Goal: Task Accomplishment & Management: Complete application form

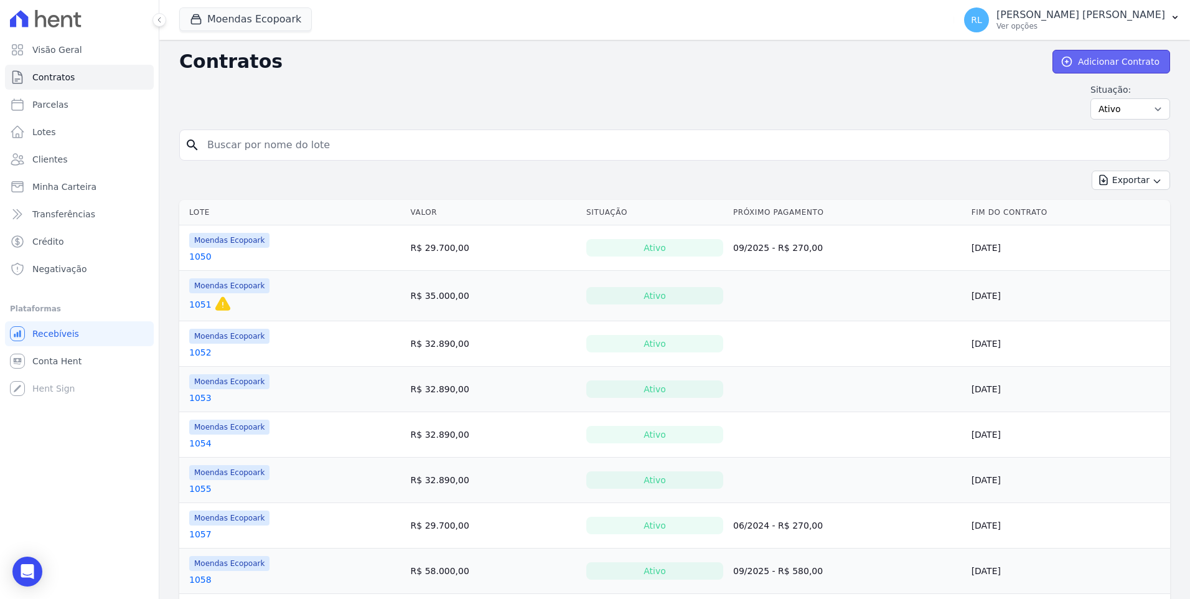
click at [1101, 72] on link "Adicionar Contrato" at bounding box center [1111, 62] width 118 height 24
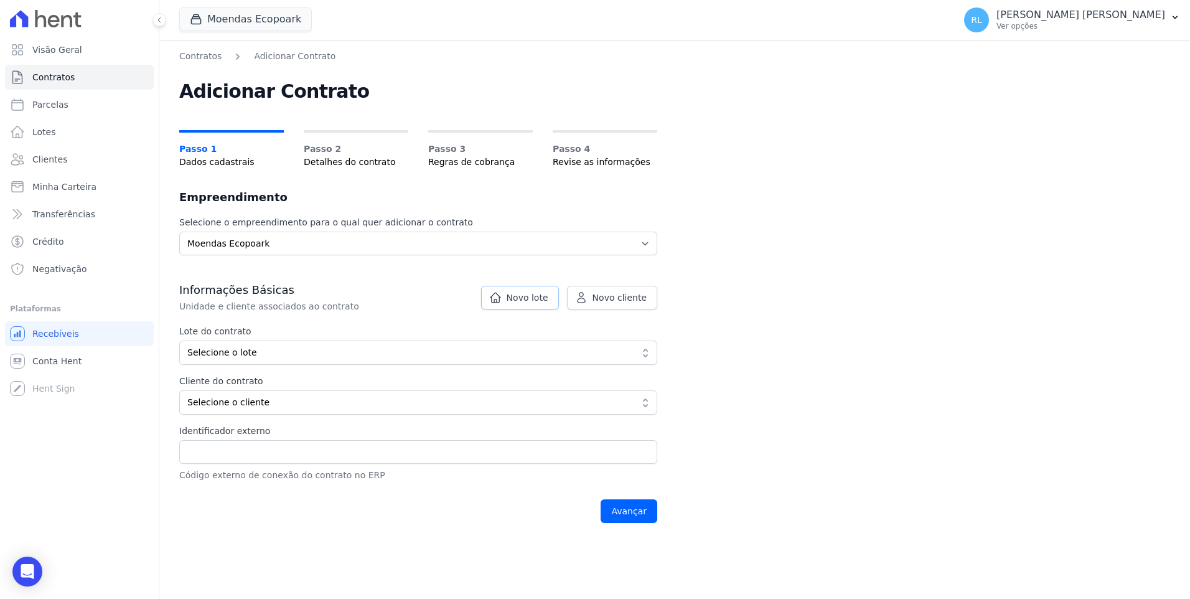
click at [490, 304] on link "Novo lote" at bounding box center [520, 298] width 78 height 24
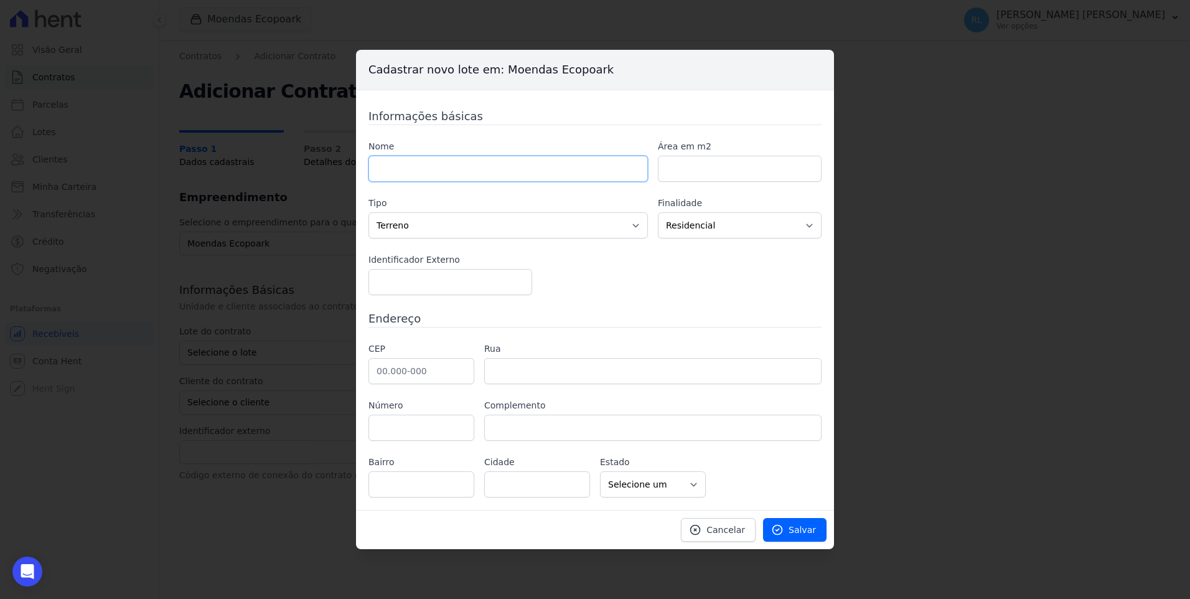
click at [453, 170] on input "text" at bounding box center [507, 169] width 279 height 26
type input "181"
type input "1000"
click at [394, 379] on input "text" at bounding box center [421, 371] width 106 height 26
type input "46.640-000"
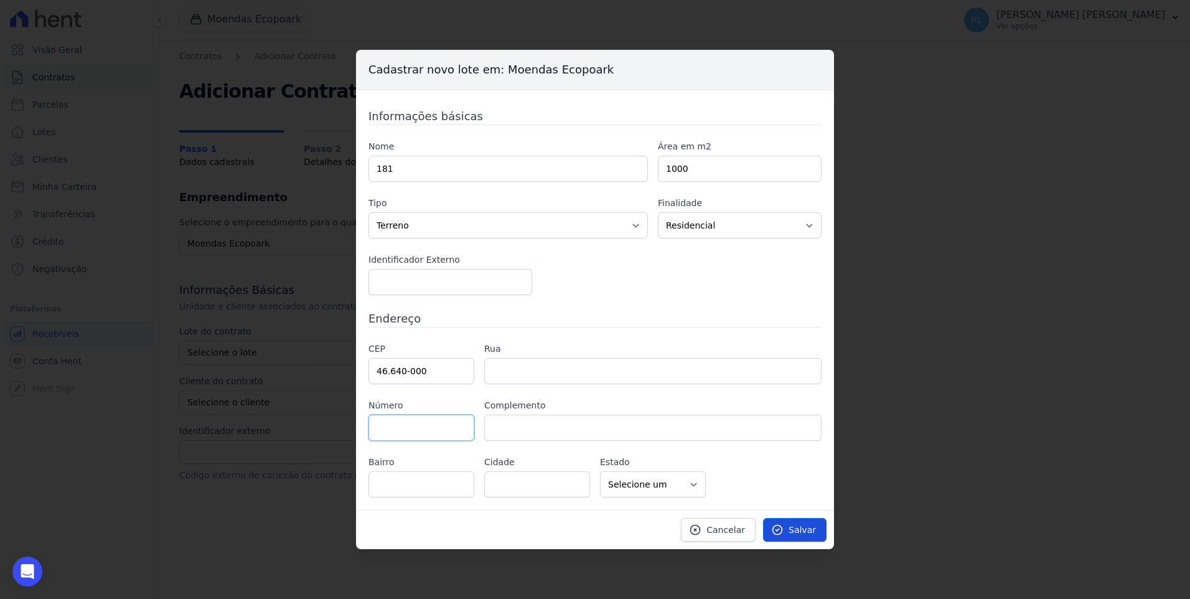
type input "Ituaçu"
select select "BA"
click at [803, 528] on span "Salvar" at bounding box center [801, 529] width 27 height 12
click at [804, 525] on span "Salvar" at bounding box center [801, 529] width 27 height 12
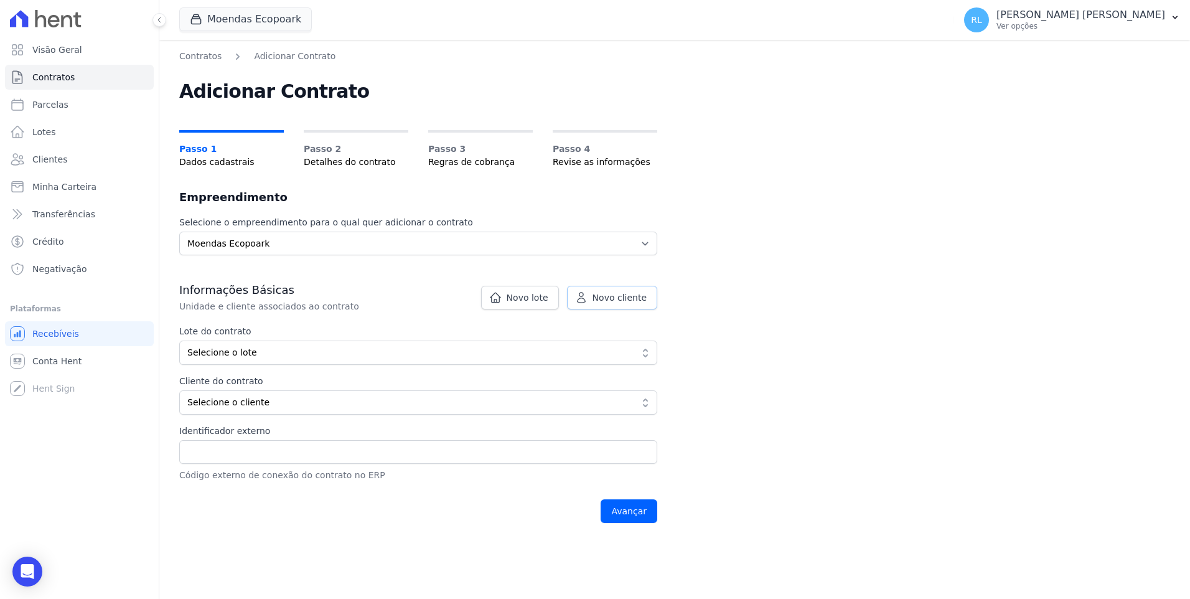
click at [605, 303] on span "Novo cliente" at bounding box center [619, 297] width 54 height 12
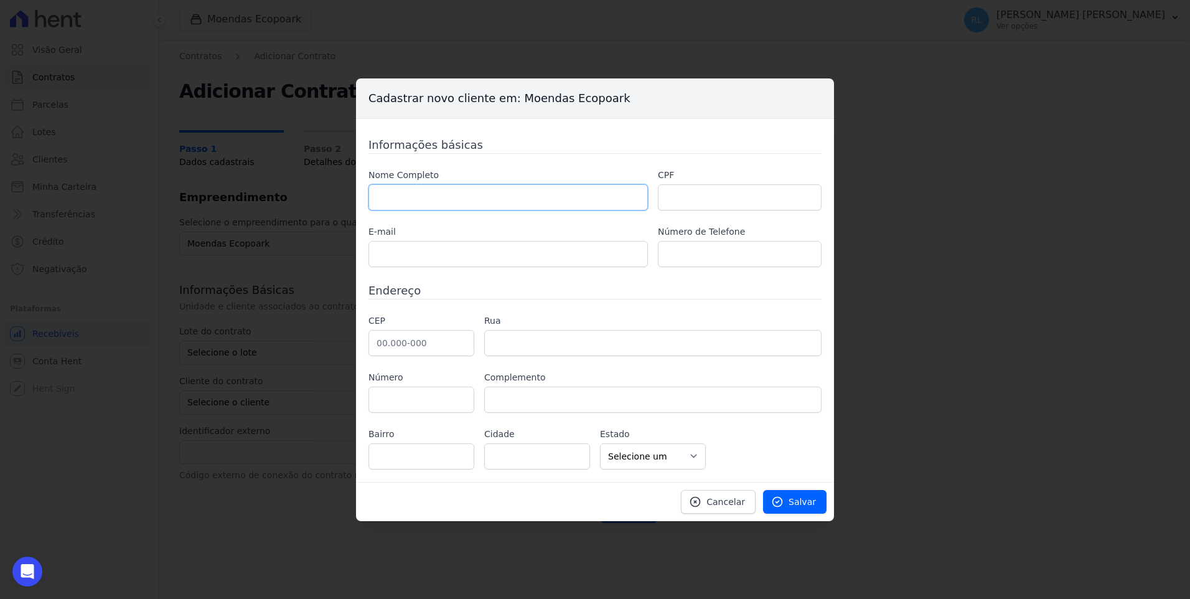
click at [536, 200] on input "text" at bounding box center [507, 197] width 279 height 26
paste input "[PERSON_NAME] JUNIO"
type input "[PERSON_NAME] DE AGUILAR JUNIO"
click at [694, 189] on input "text" at bounding box center [740, 197] width 164 height 26
paste input "000.579.365-36"
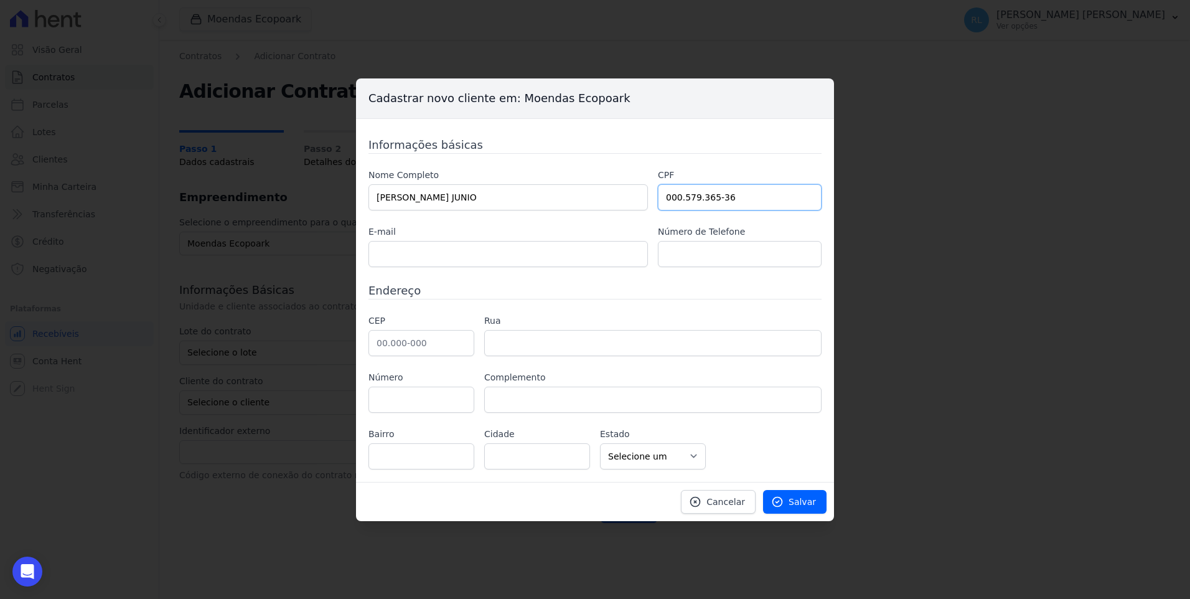
type input "000.579.365-36"
click at [408, 257] on input "text" at bounding box center [507, 254] width 279 height 26
paste input "[EMAIL_ADDRESS][DOMAIN_NAME]"
type input "[EMAIL_ADDRESS][DOMAIN_NAME]"
paste input "(73) 99944-1516"
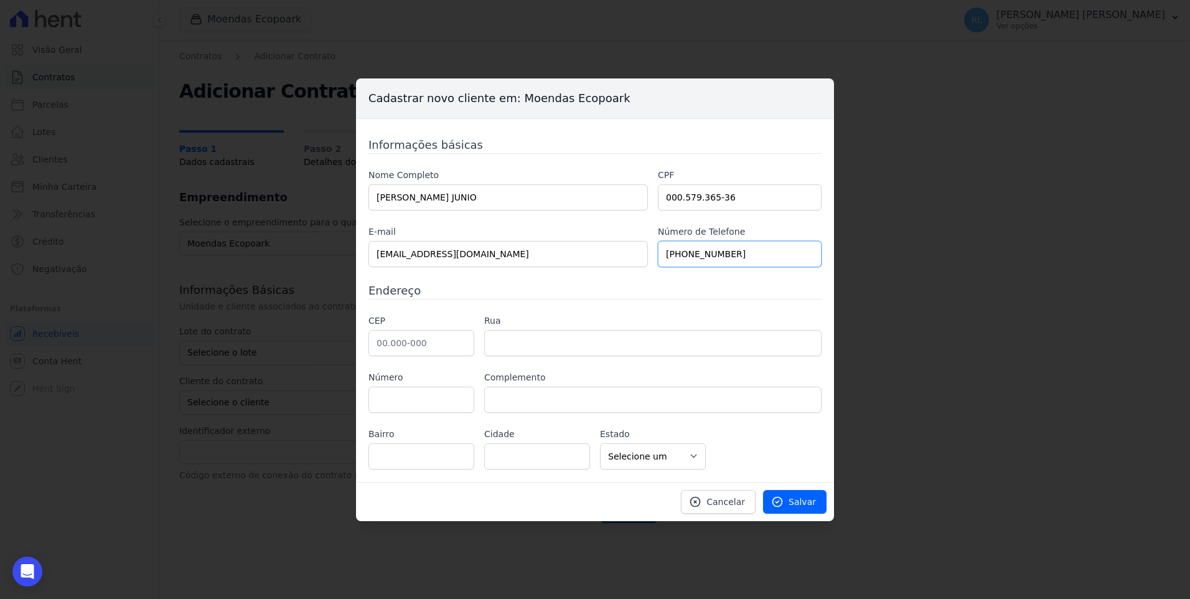
type input "(73) 99944-1516"
click at [414, 339] on input "text" at bounding box center [421, 343] width 106 height 26
paste input "45.928-000"
type input "45.928-000"
type input "Posto da Mata"
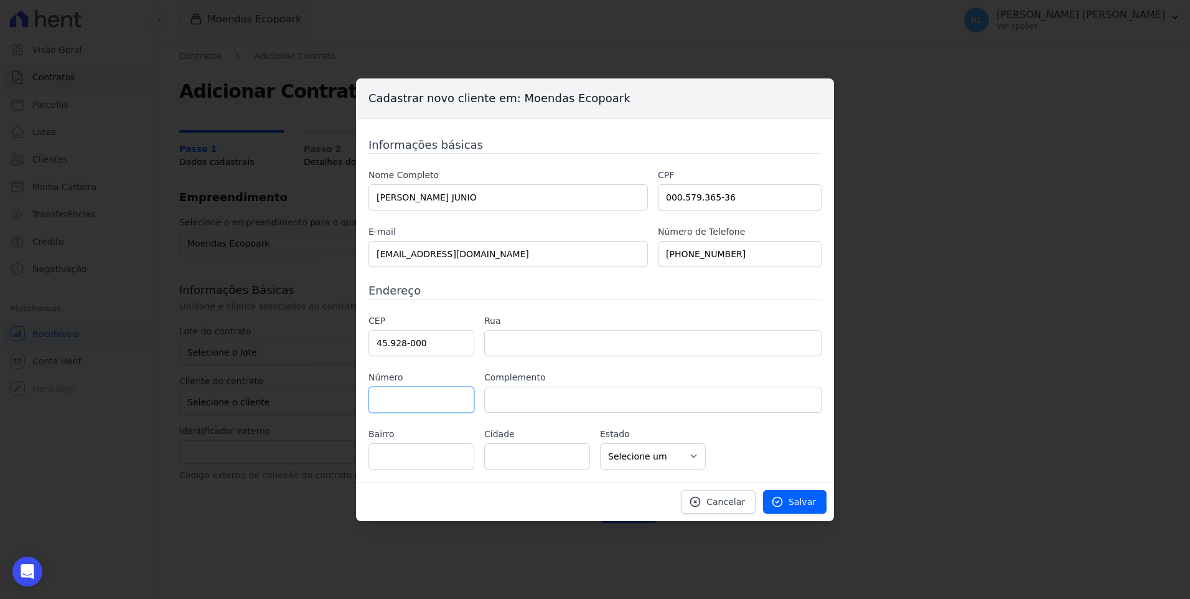
type input "Nova Viçosa"
select select "BA"
click at [624, 350] on input "text" at bounding box center [652, 343] width 337 height 26
paste input "Rua Henrique SUS"
type input "Rua Henrique SUS"
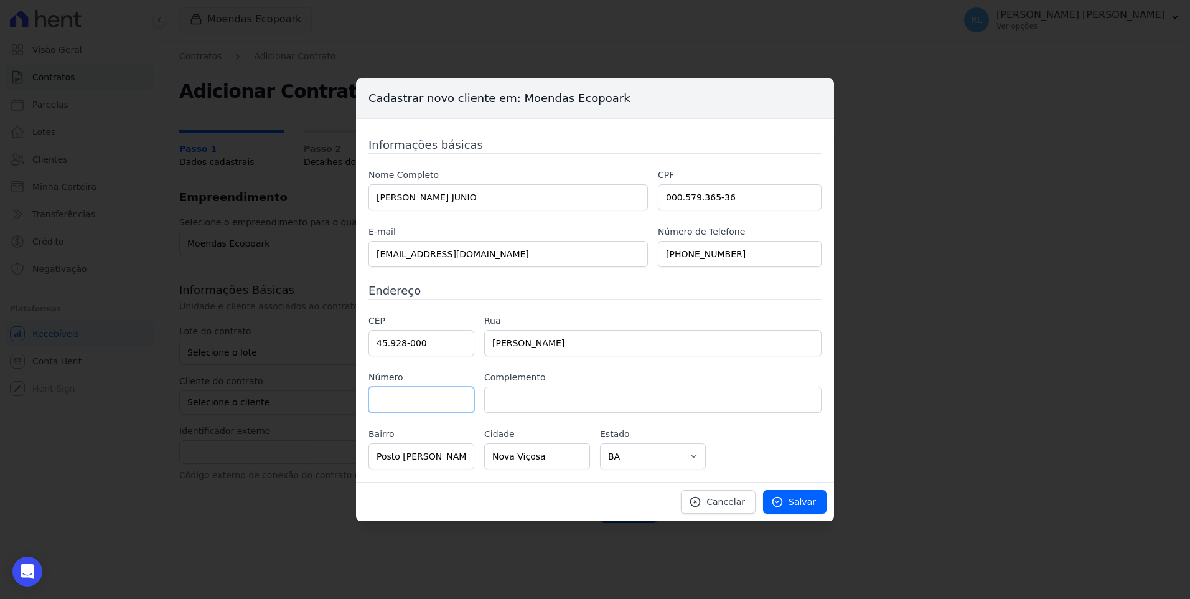
click at [430, 401] on input "text" at bounding box center [421, 399] width 106 height 26
type input "219"
click at [790, 501] on link "Salvar" at bounding box center [794, 502] width 63 height 24
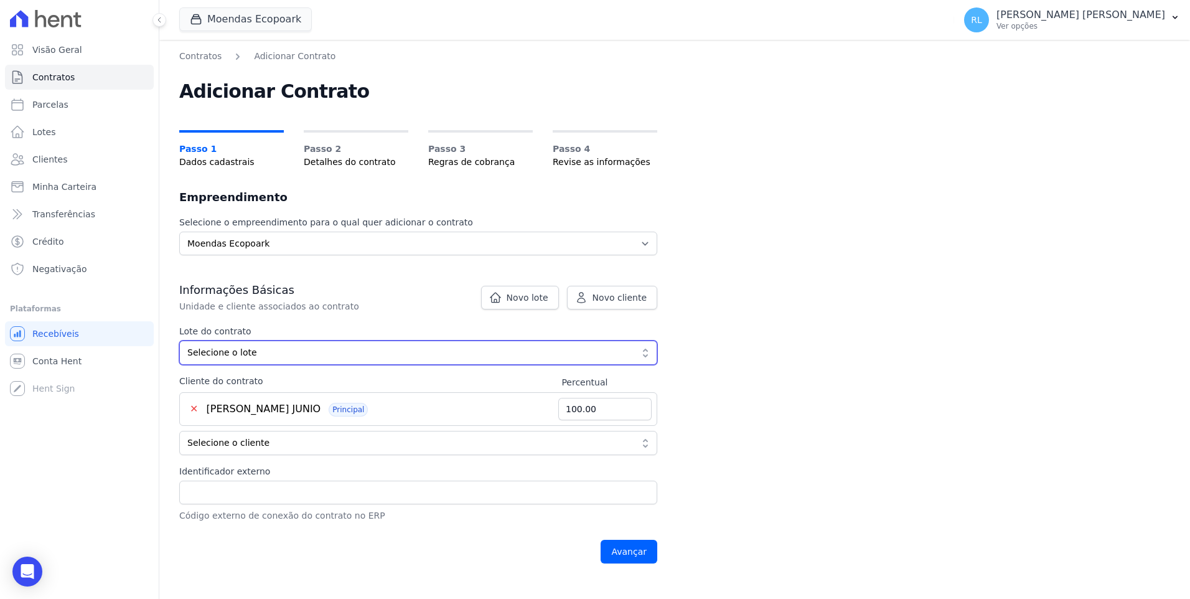
click at [345, 343] on button "Selecione o lote" at bounding box center [418, 352] width 478 height 24
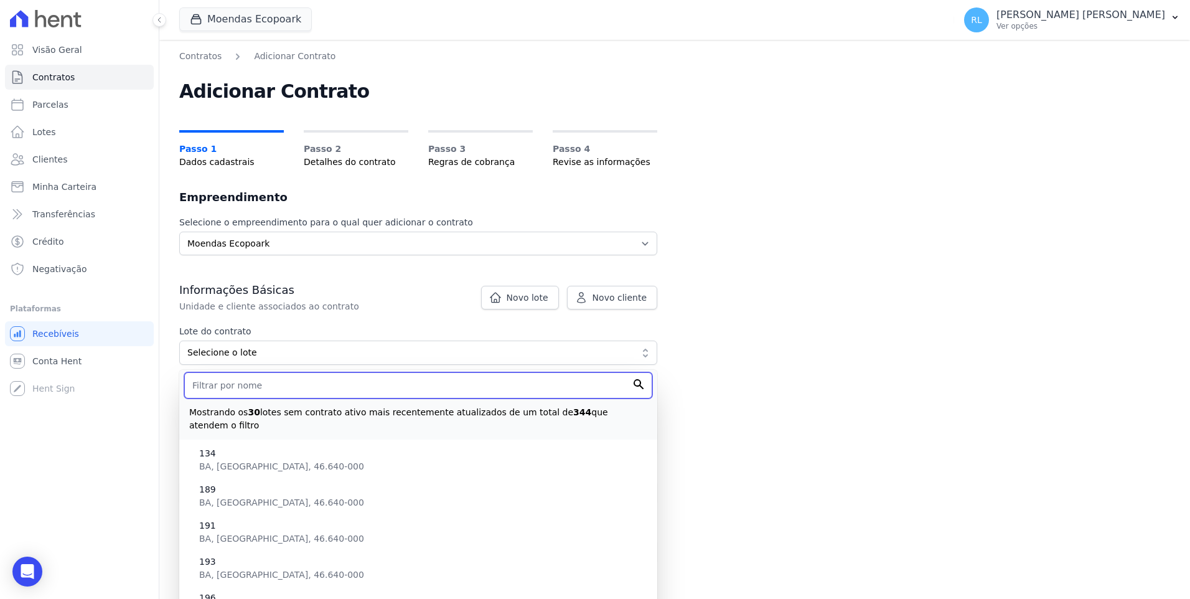
click at [330, 383] on input "text" at bounding box center [418, 385] width 468 height 26
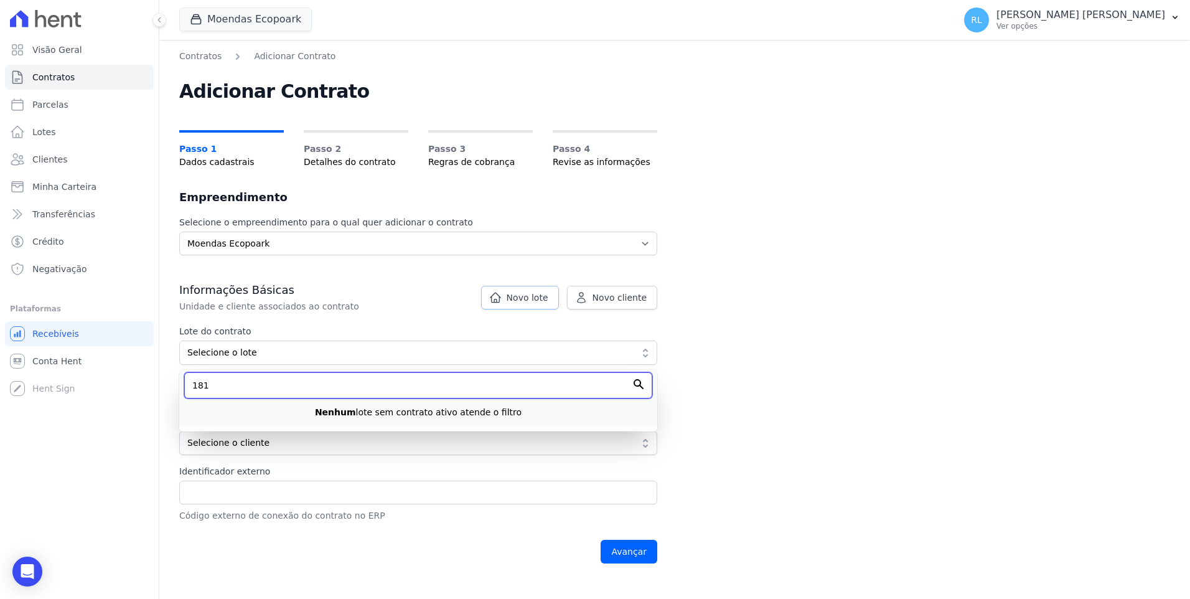
type input "181"
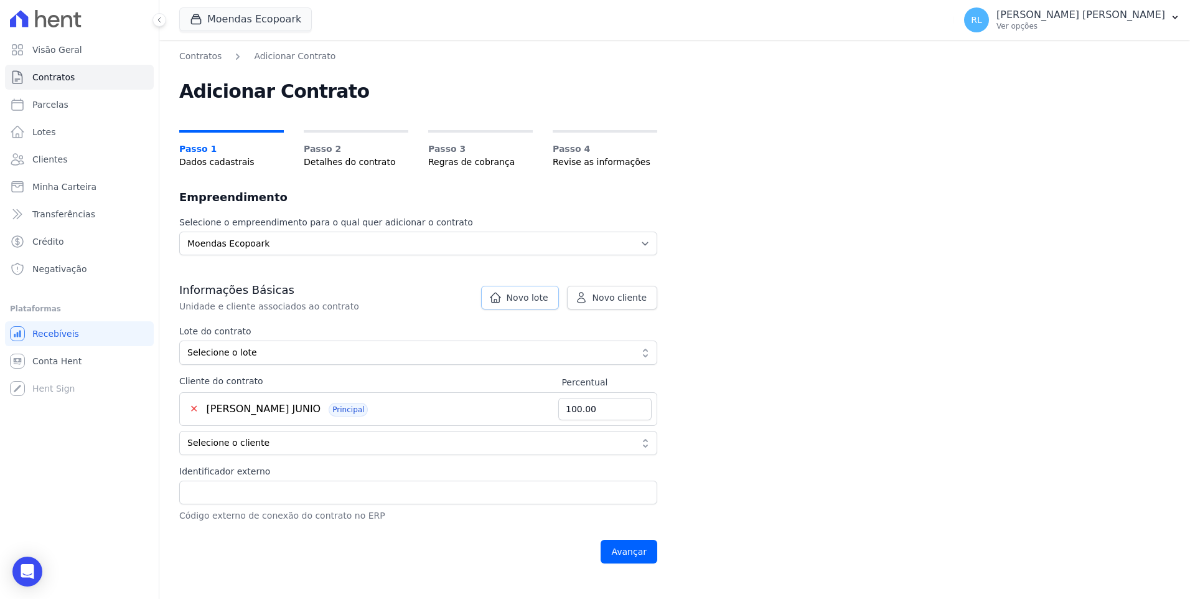
click at [501, 302] on icon at bounding box center [495, 297] width 12 height 12
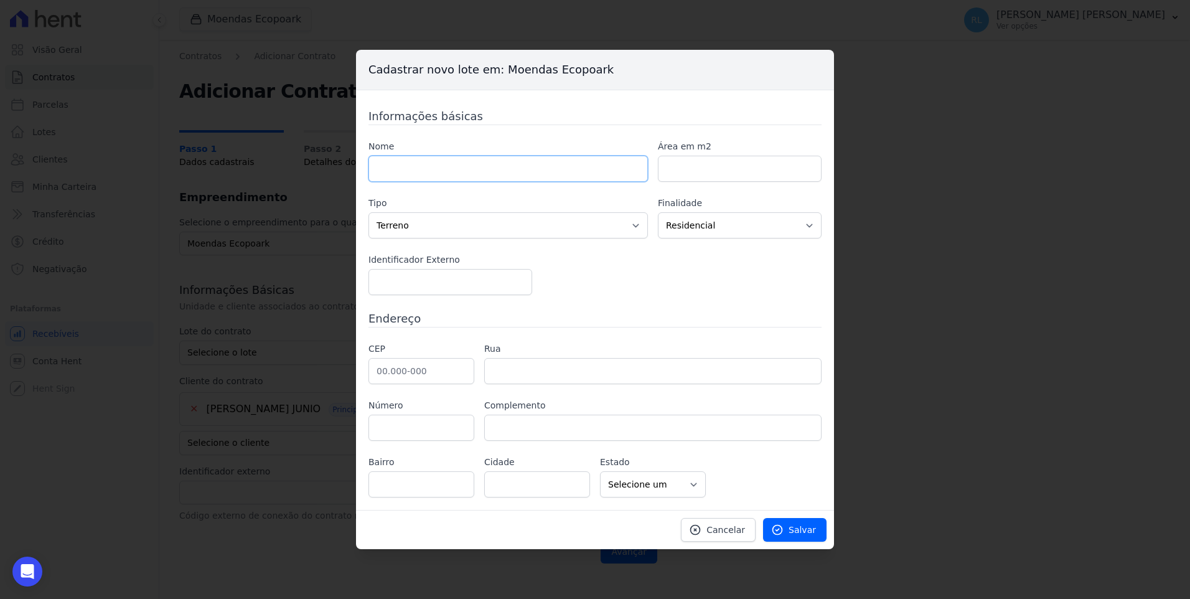
click at [436, 159] on input "text" at bounding box center [507, 169] width 279 height 26
type input "181"
type input "1000"
click at [442, 366] on input "text" at bounding box center [421, 371] width 106 height 26
type input "46.640-000"
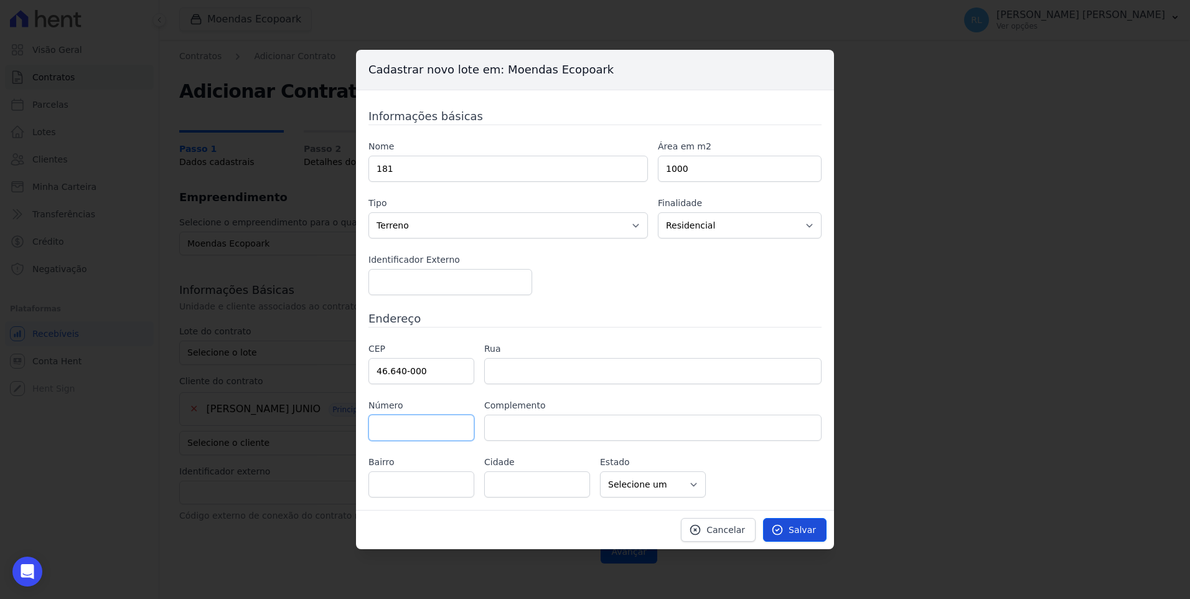
type input "Ituaçu"
select select "BA"
click at [808, 533] on span "Salvar" at bounding box center [801, 529] width 27 height 12
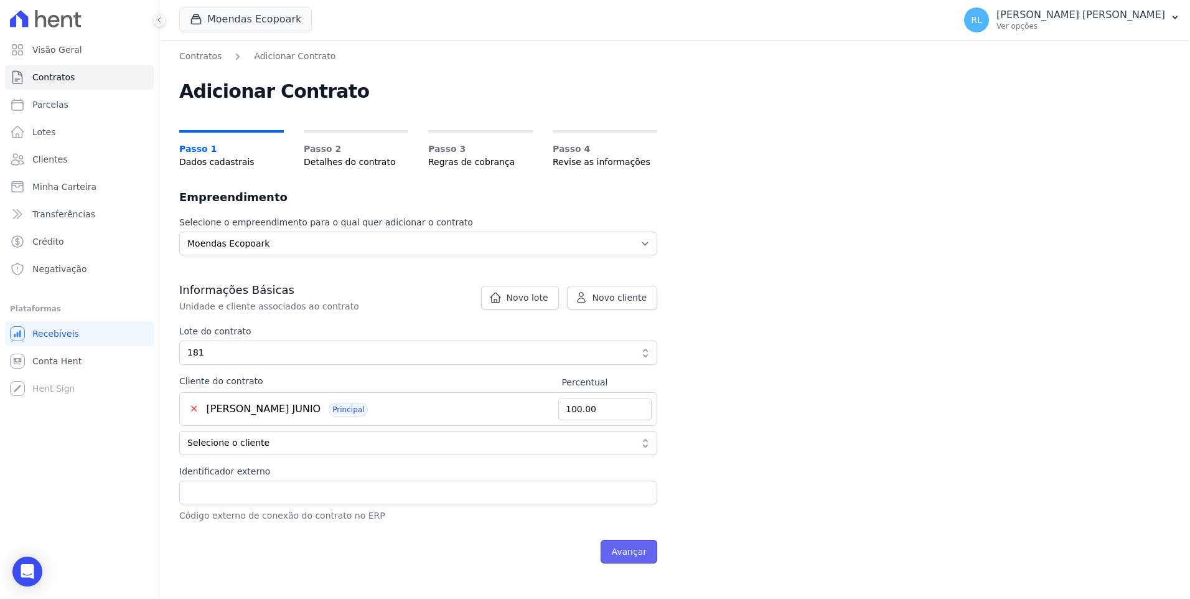
click at [629, 552] on input "Avançar" at bounding box center [628, 551] width 57 height 24
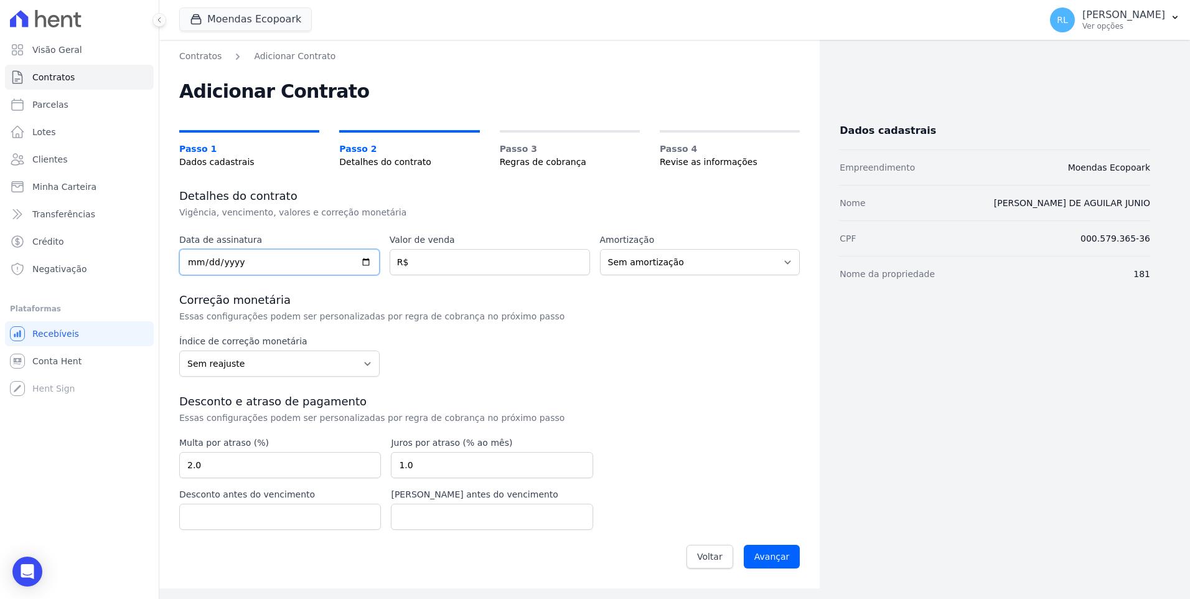
click at [292, 261] on input "date" at bounding box center [279, 262] width 200 height 26
type input "2025-08-29"
type input "50000"
click at [781, 552] on input "Avançar" at bounding box center [771, 556] width 57 height 24
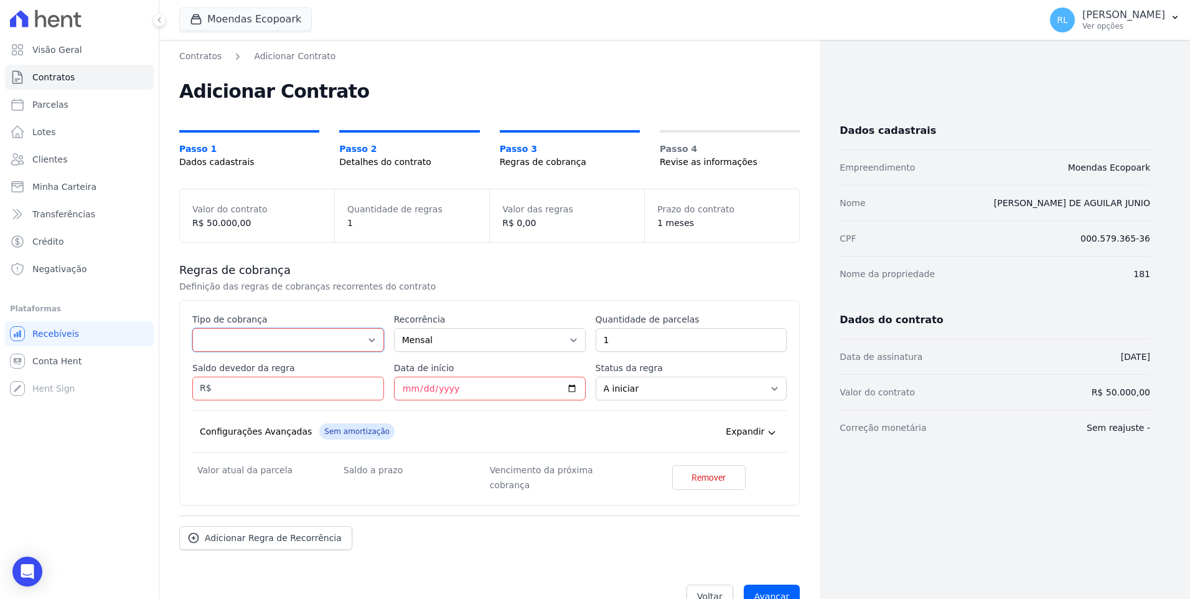
click at [255, 344] on select "Parcela Normal Entrada Sinal Intercalada Chaves Pré-chaves Pós-chaves Impostos …" at bounding box center [288, 340] width 192 height 24
select select "deposit"
click at [192, 328] on select "Parcela Normal Entrada Sinal Intercalada Chaves Pré-chaves Pós-chaves Impostos …" at bounding box center [288, 340] width 192 height 24
click at [605, 340] on input "1" at bounding box center [691, 340] width 192 height 24
type input "13"
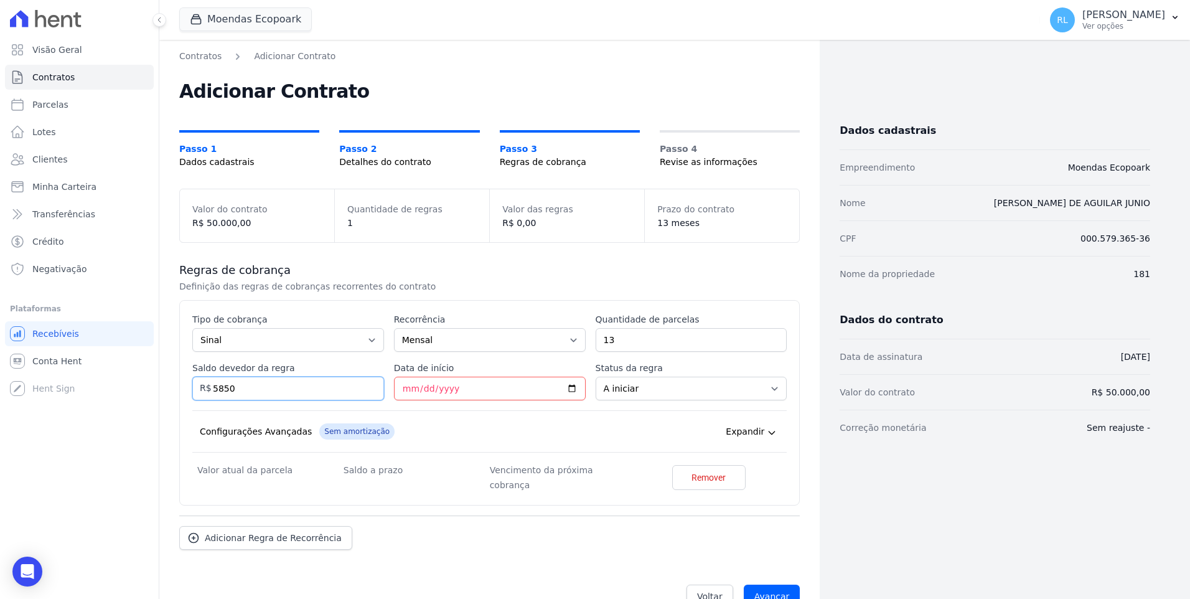
type input "5850"
type input "2025-09-10"
click at [238, 544] on span "Adicionar Regra de Recorrência" at bounding box center [273, 550] width 137 height 12
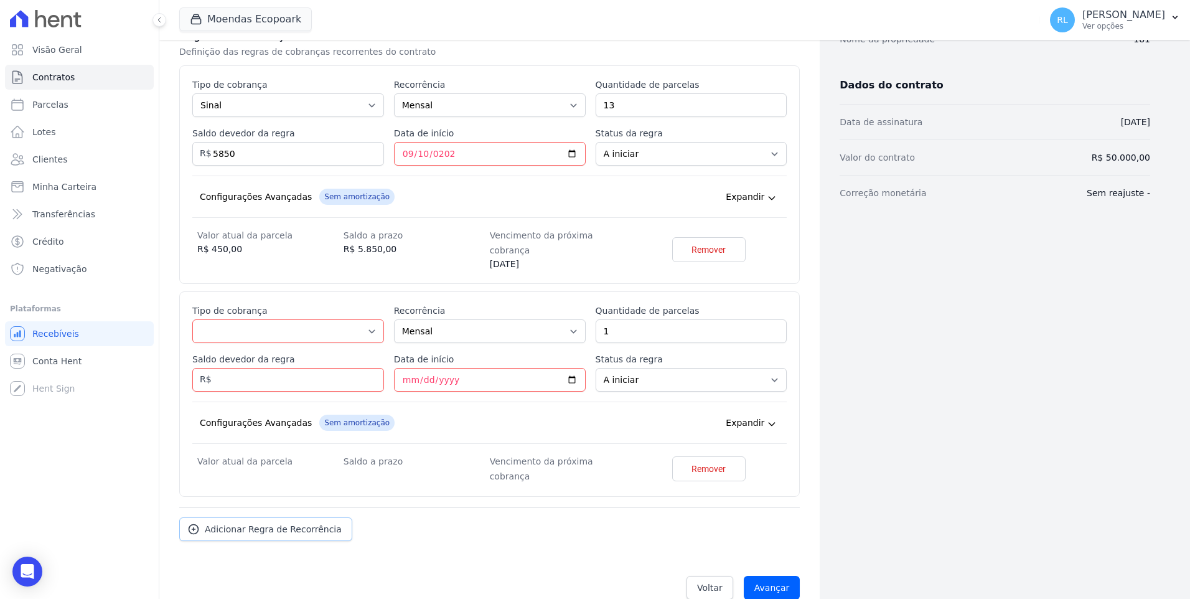
scroll to position [236, 0]
click at [231, 317] on select "Parcela Normal Entrada Sinal Intercalada Chaves Pré-chaves Pós-chaves Impostos …" at bounding box center [288, 329] width 192 height 24
click at [192, 317] on select "Parcela Normal Entrada Sinal Intercalada Chaves Pré-chaves Pós-chaves Impostos …" at bounding box center [288, 329] width 192 height 24
click at [248, 319] on select "Parcela Normal Entrada Sinal Intercalada Chaves Pré-chaves Pós-chaves Impostos …" at bounding box center [288, 329] width 192 height 24
select select "standard"
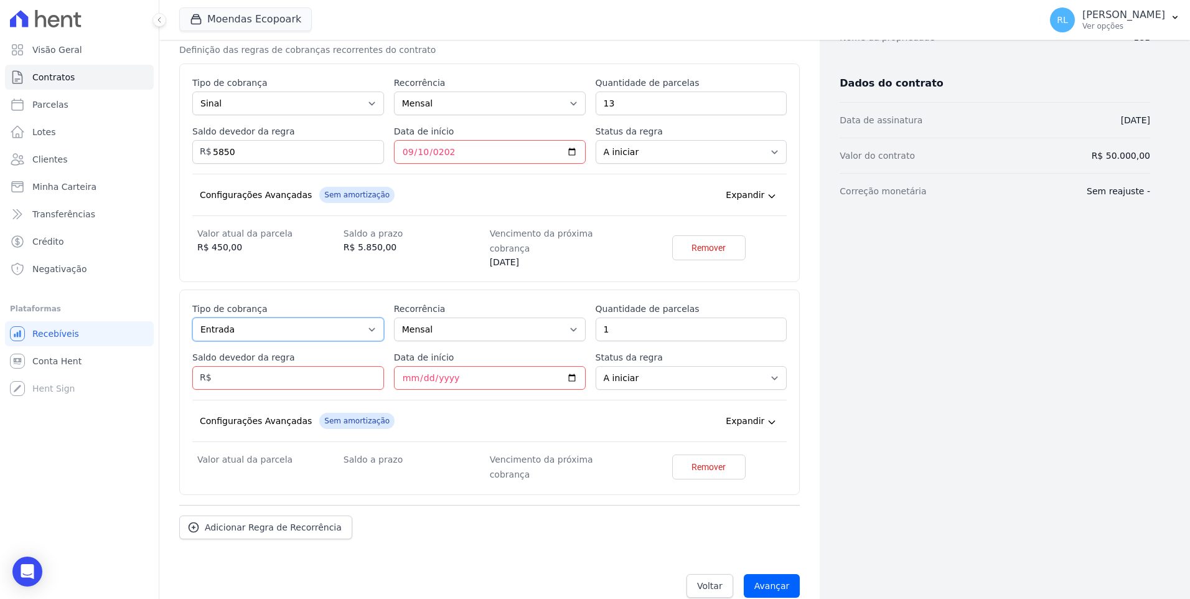
click at [192, 317] on select "Parcela Normal Entrada Sinal Intercalada Chaves Pré-chaves Pós-chaves Impostos …" at bounding box center [288, 329] width 192 height 24
drag, startPoint x: 610, startPoint y: 315, endPoint x: 561, endPoint y: 249, distance: 82.2
click at [598, 317] on input "1" at bounding box center [691, 329] width 192 height 24
type input "87"
drag, startPoint x: 277, startPoint y: 361, endPoint x: 185, endPoint y: 366, distance: 92.2
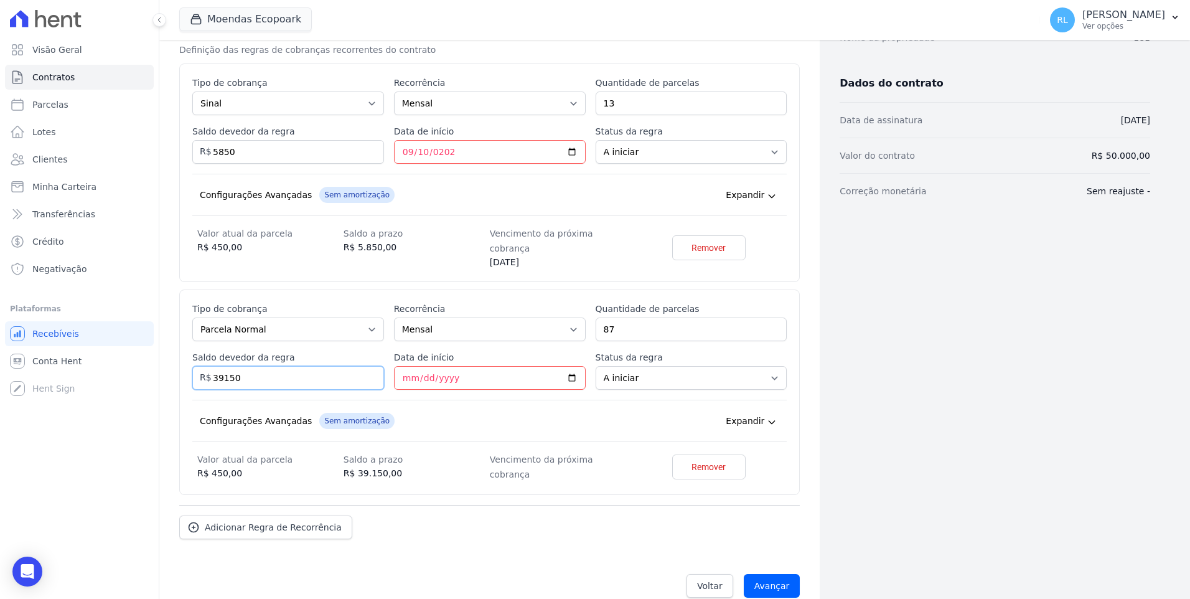
click at [185, 366] on div "Esse tipo de parcela não entra no saldo devedor do contrato. Tipo de cobrança P…" at bounding box center [489, 391] width 620 height 205
type input "43500"
type input "[DATE]"
click at [767, 587] on input "Avançar" at bounding box center [771, 599] width 57 height 24
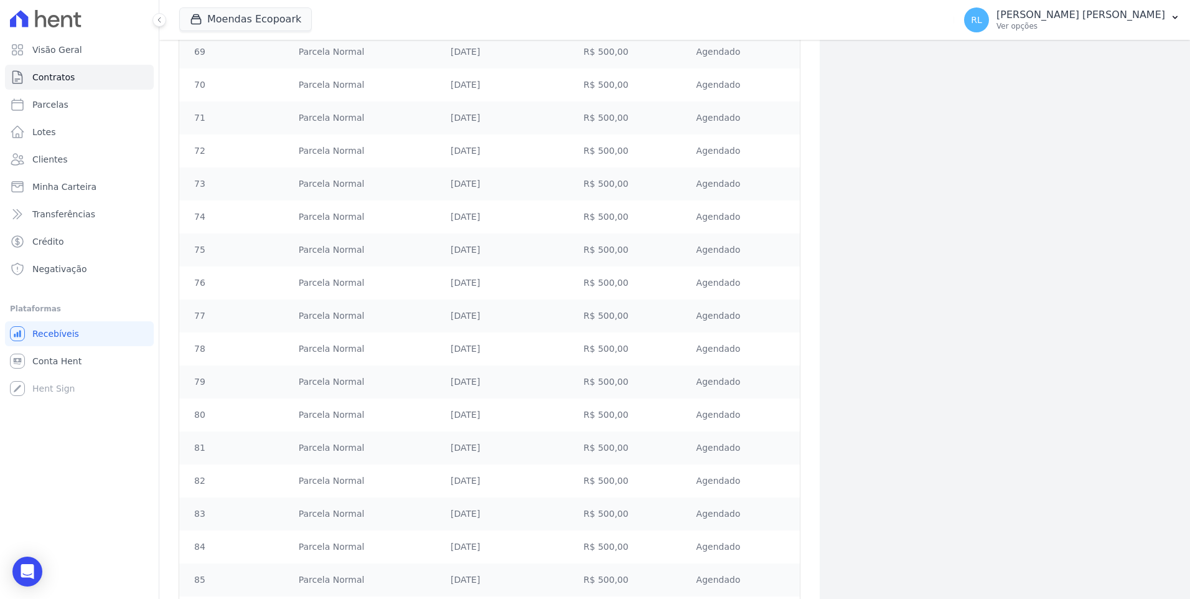
scroll to position [3048, 0]
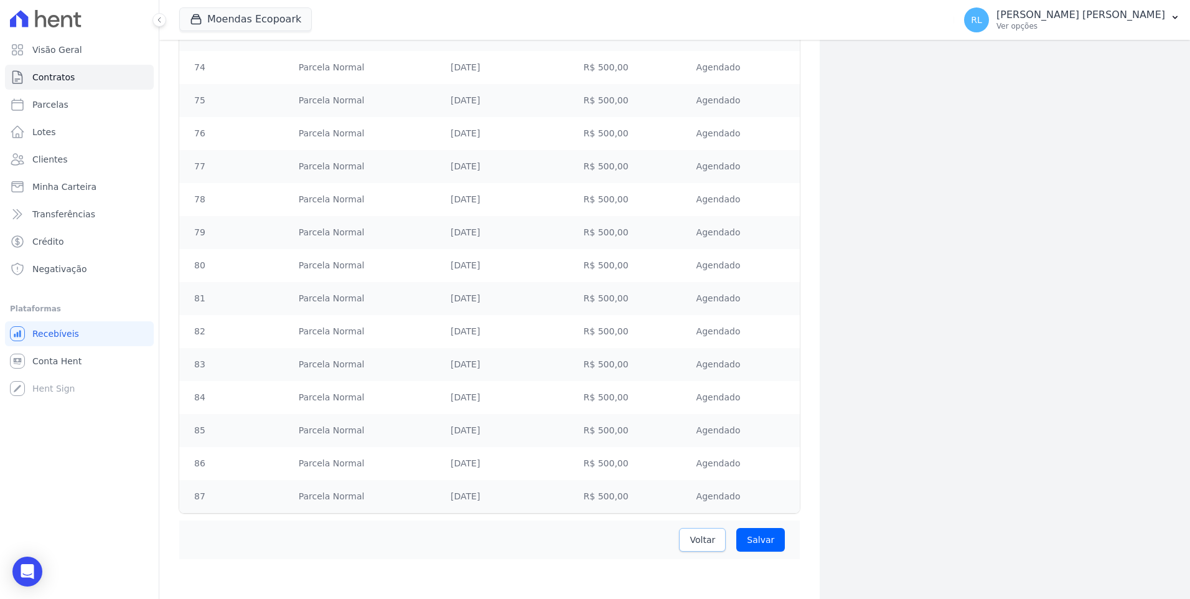
click at [696, 531] on link "Voltar" at bounding box center [702, 540] width 47 height 24
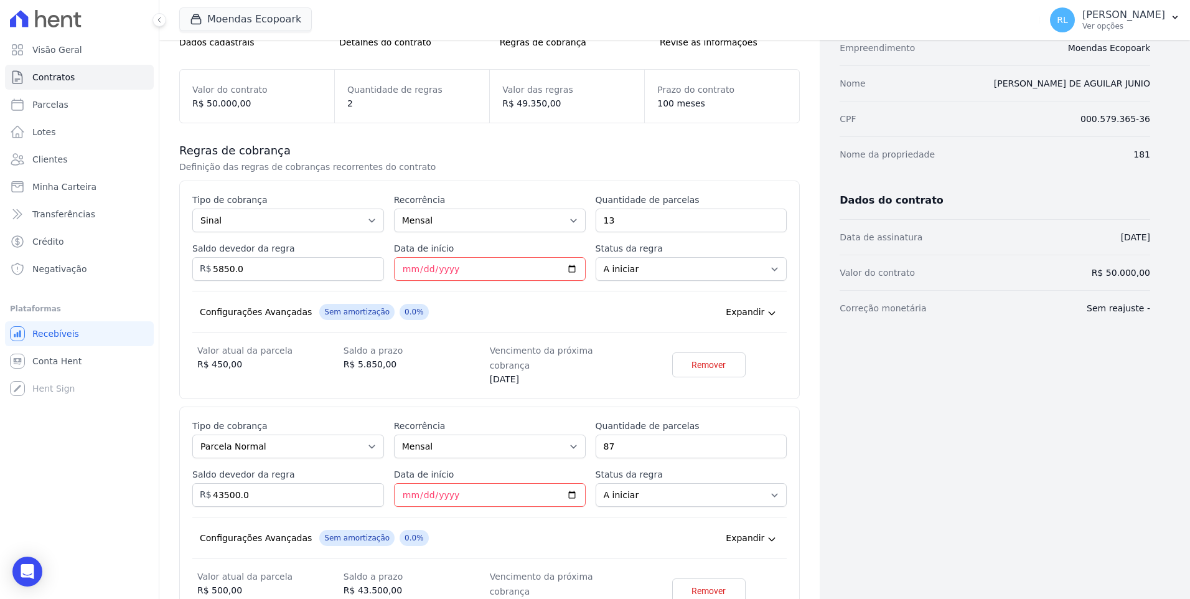
scroll to position [124, 0]
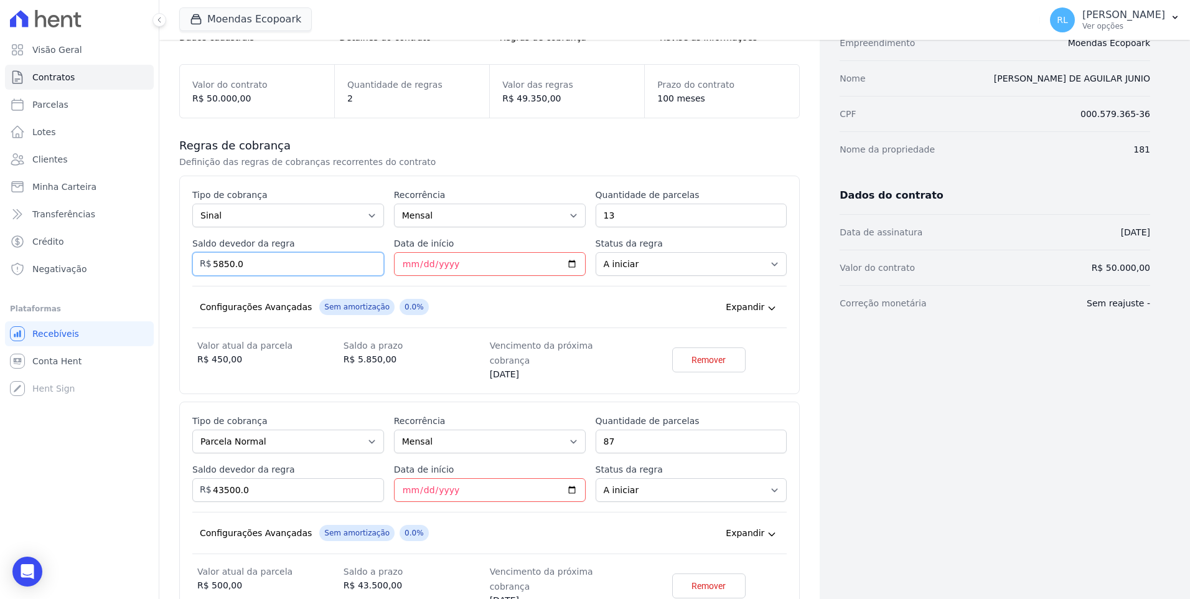
drag, startPoint x: 245, startPoint y: 268, endPoint x: 175, endPoint y: 256, distance: 70.6
click at [175, 256] on div "Contratos Adicionar Contrato Adicionar Contrato Passo 1 Dados cadastrais Passo …" at bounding box center [489, 328] width 660 height 827
type input "6500"
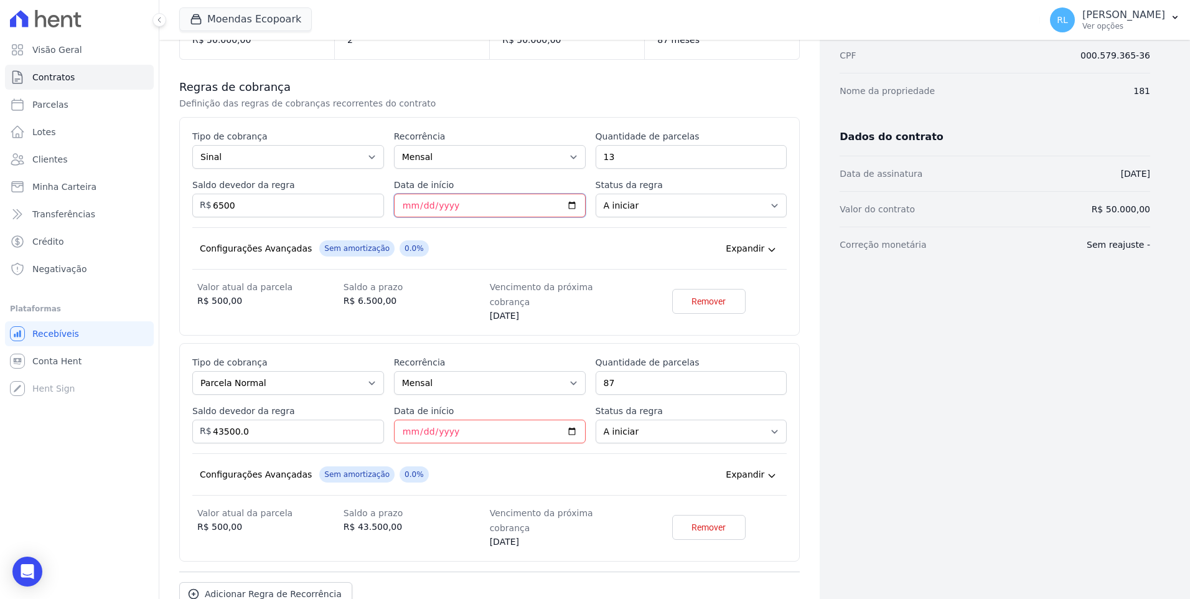
scroll to position [240, 0]
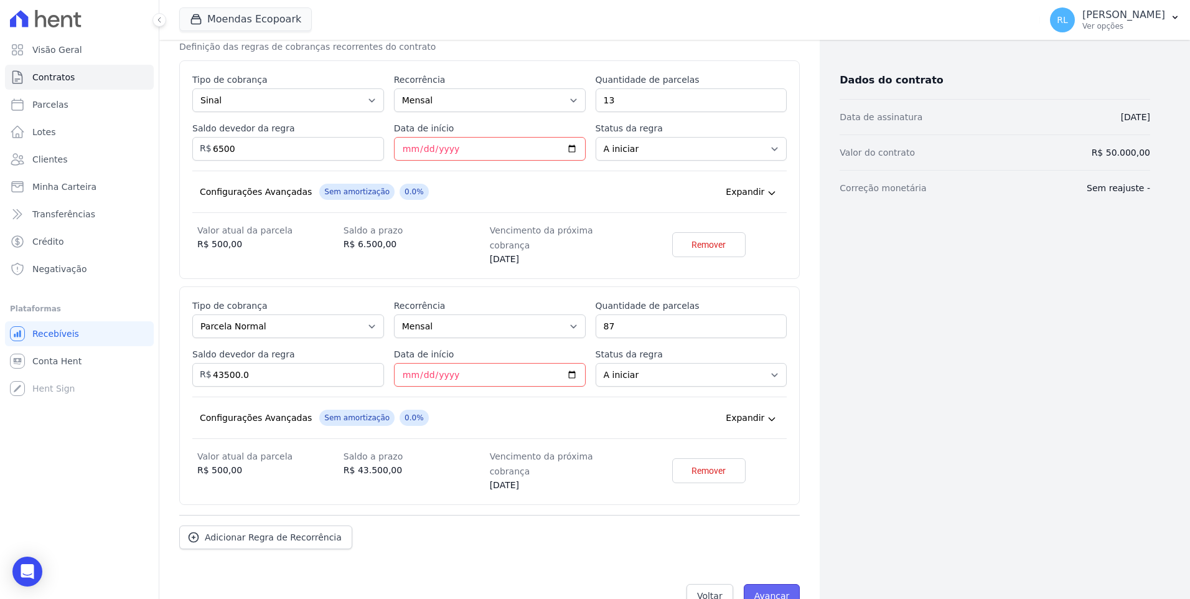
click at [758, 584] on input "Avançar" at bounding box center [771, 596] width 57 height 24
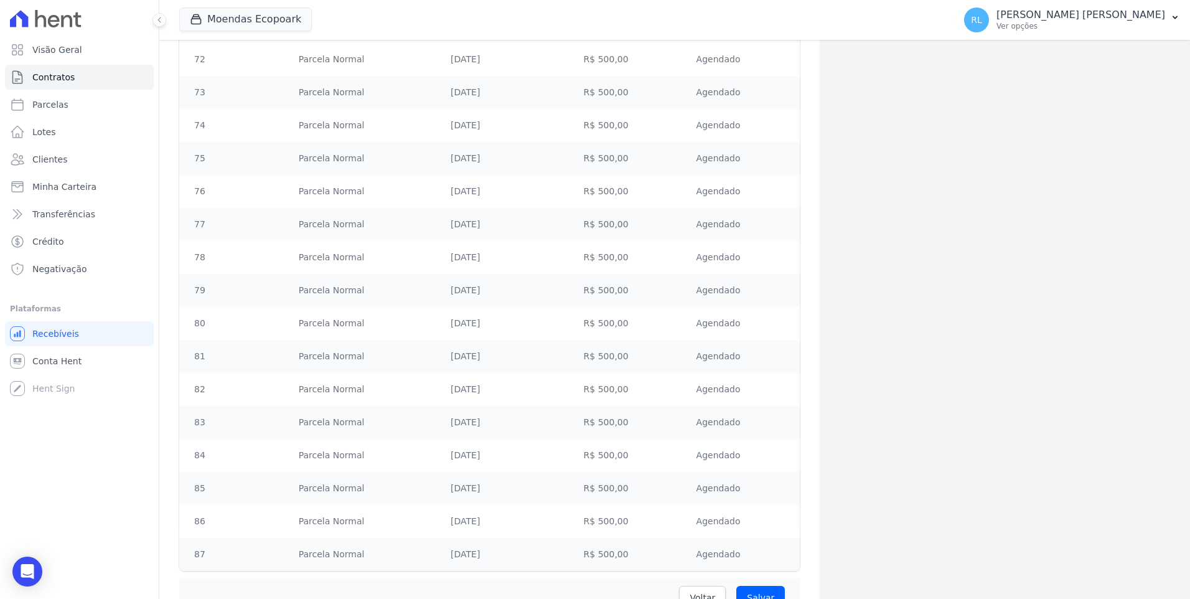
scroll to position [3048, 0]
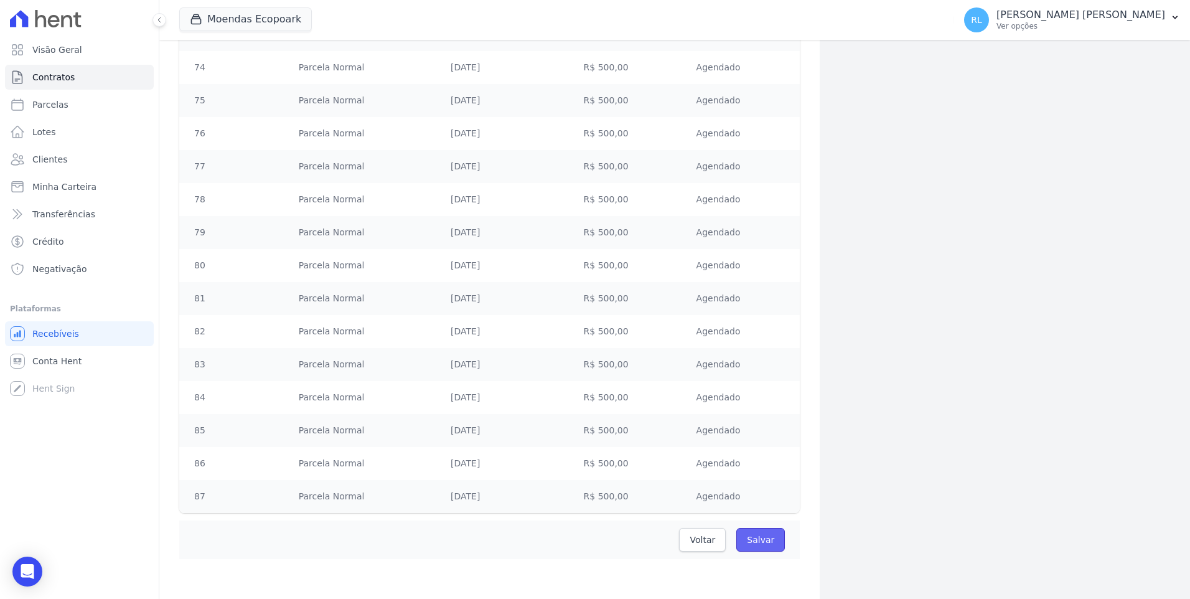
click at [767, 541] on input "Salvar" at bounding box center [760, 540] width 49 height 24
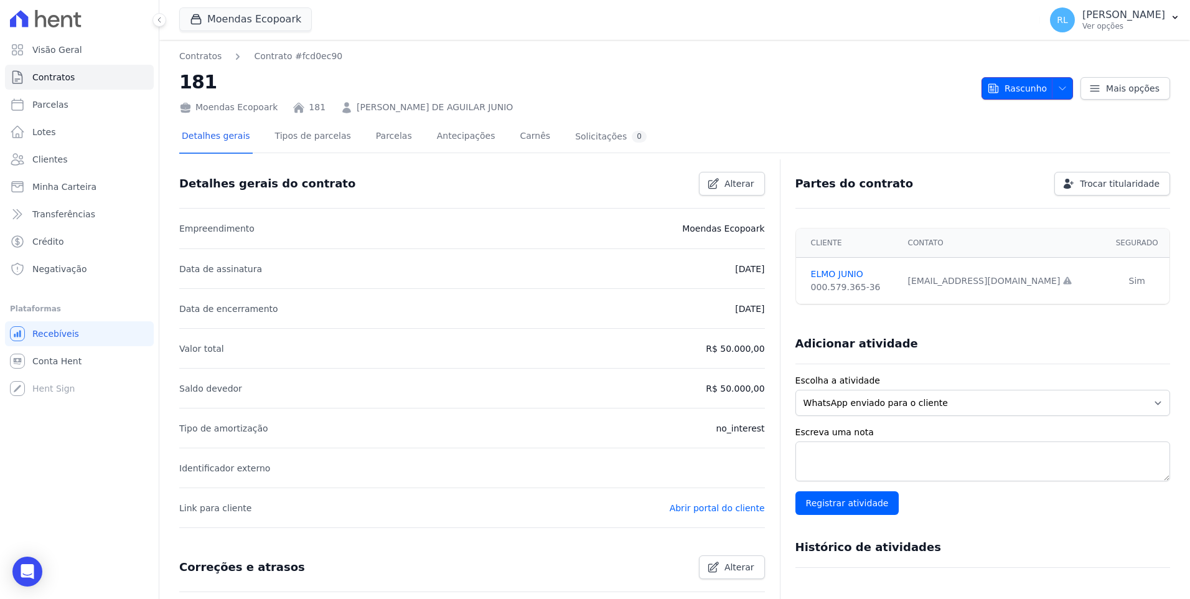
click at [1039, 95] on span "Rascunho" at bounding box center [1017, 88] width 60 height 22
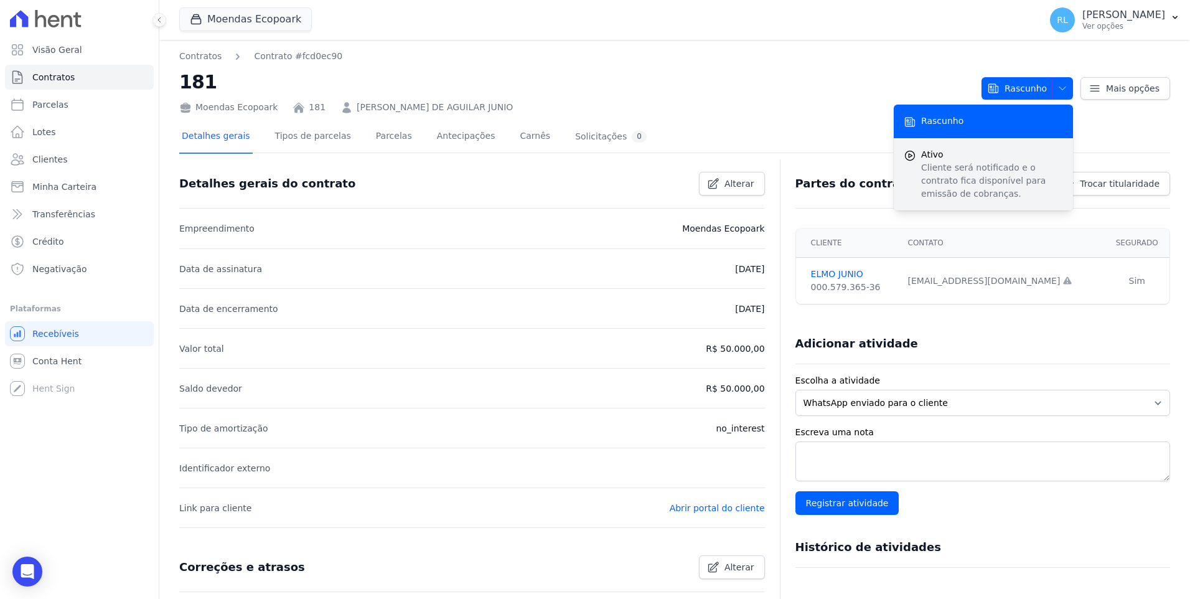
click at [985, 172] on p "Cliente será notificado e o contrato fica disponível para emissão de cobranças." at bounding box center [992, 180] width 142 height 39
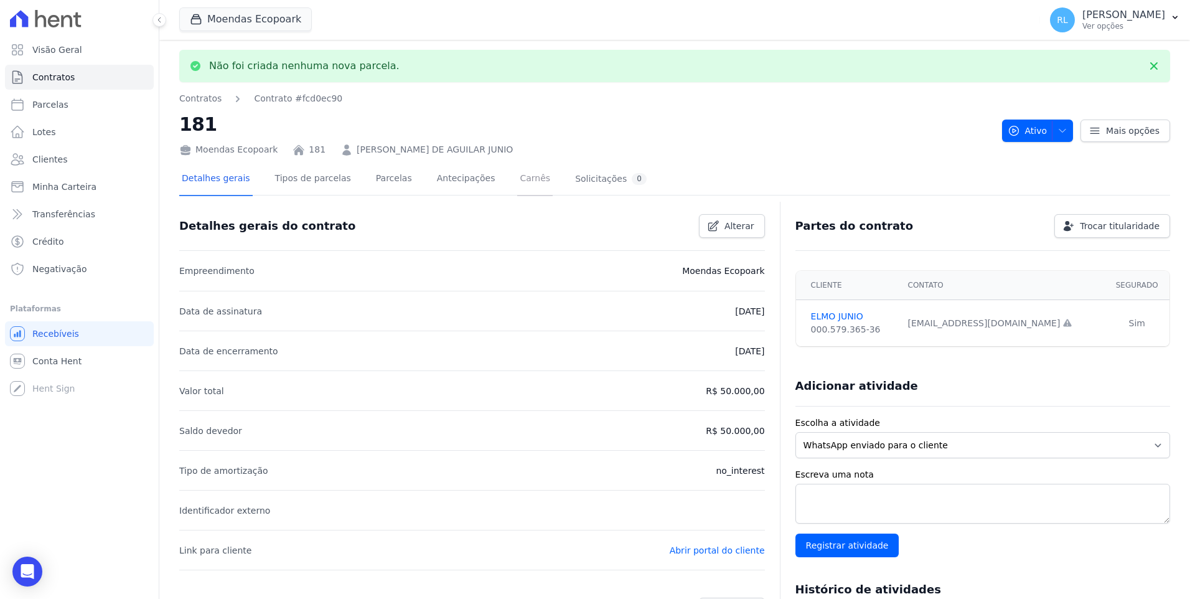
click at [517, 180] on link "Carnês" at bounding box center [534, 179] width 35 height 33
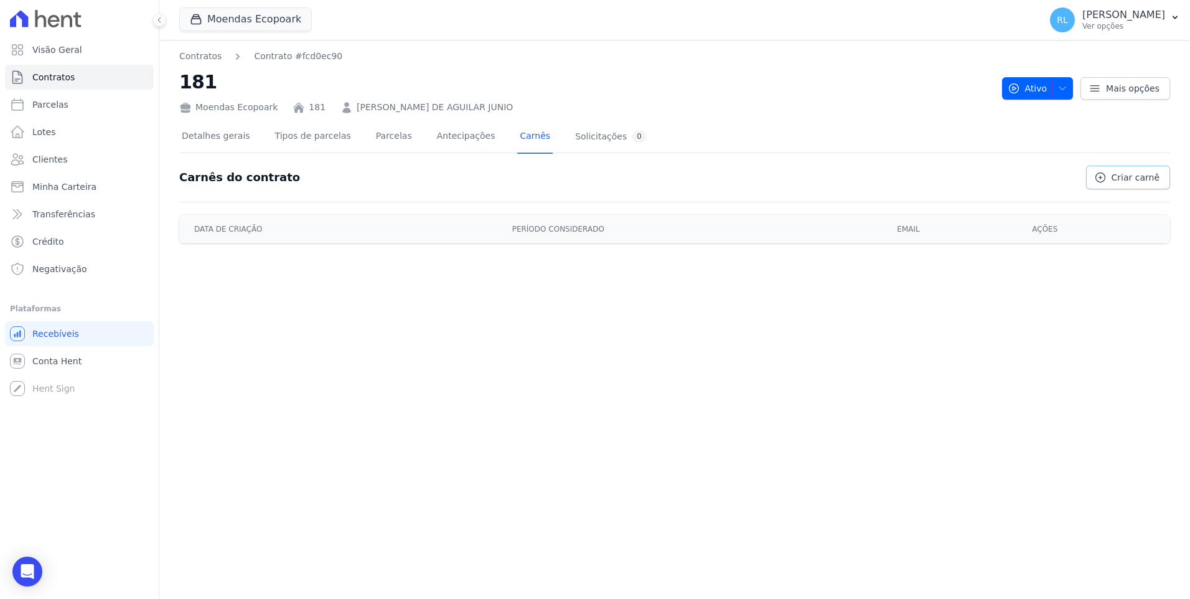
click at [1120, 187] on link "Criar carnê" at bounding box center [1128, 177] width 84 height 24
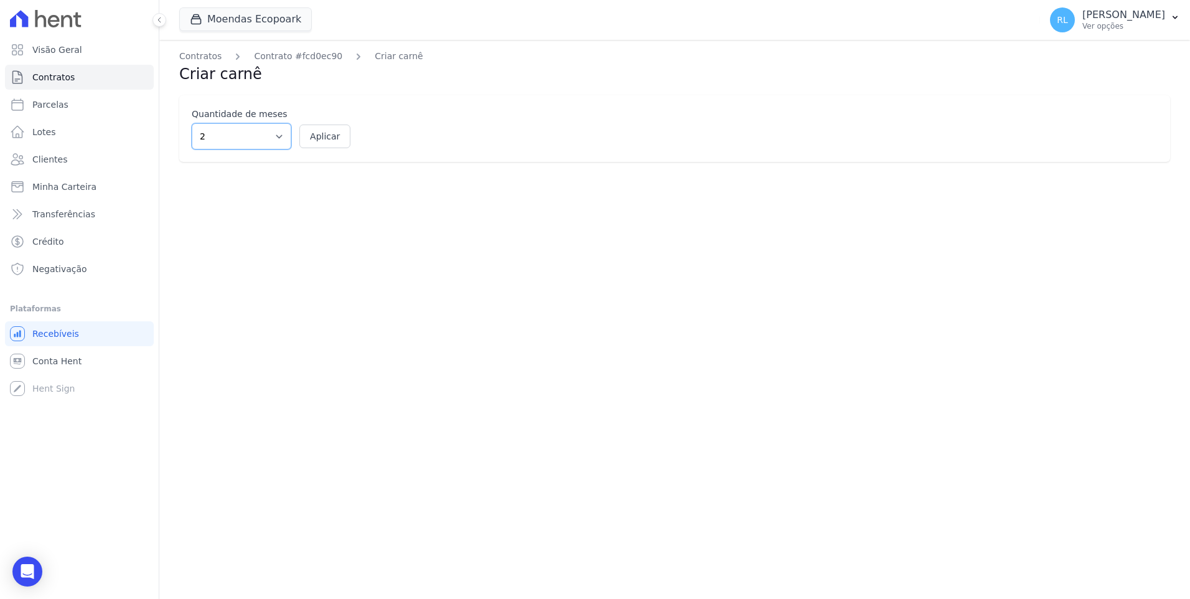
click at [282, 139] on select "2 3 4 5 6 7 8 9 10 11 12" at bounding box center [242, 136] width 100 height 26
select select "12"
click at [192, 123] on select "2 3 4 5 6 7 8 9 10 11 12" at bounding box center [242, 136] width 100 height 26
click at [333, 132] on button "Aplicar" at bounding box center [324, 136] width 51 height 24
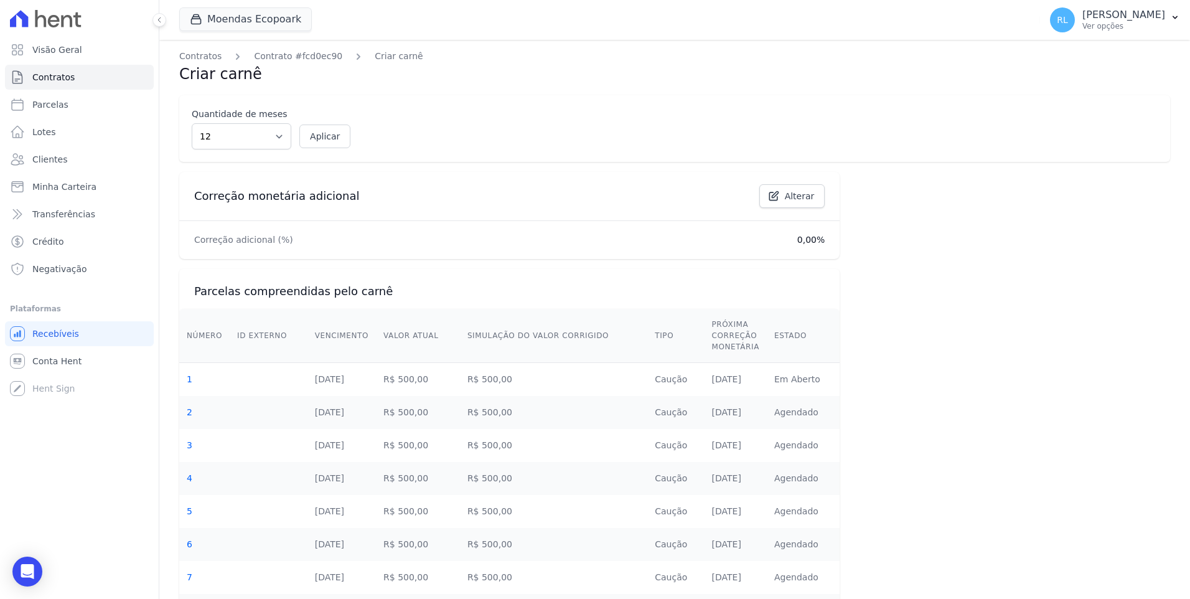
scroll to position [560, 0]
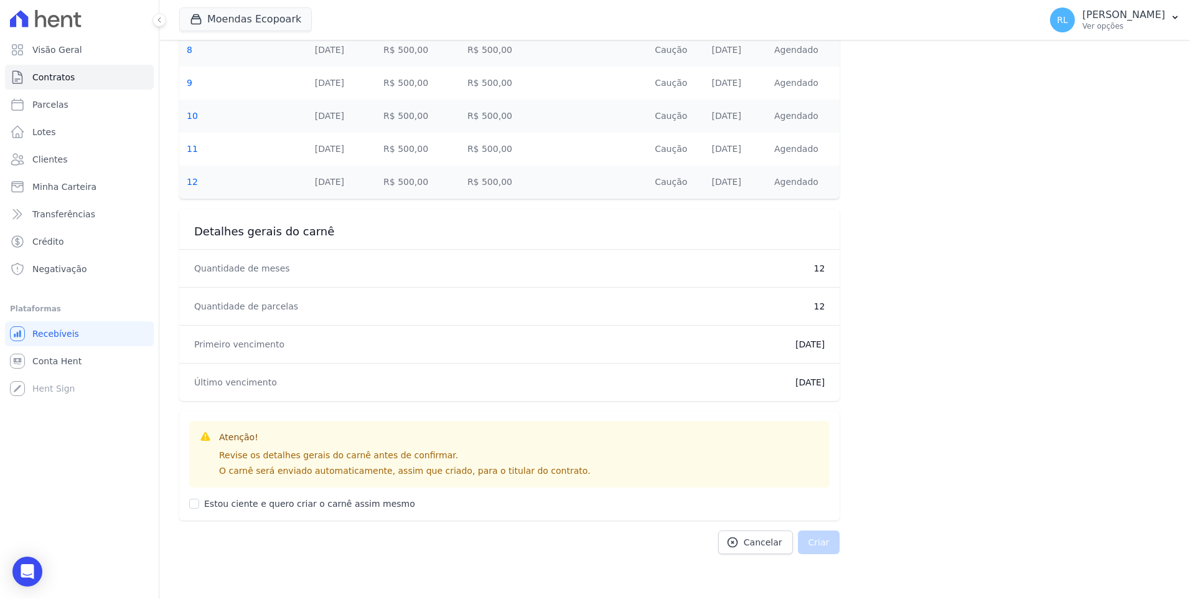
click at [189, 507] on div "Atenção! Revise os detalhes gerais do carnê antes de confirmar. O carnê será en…" at bounding box center [509, 465] width 660 height 109
click at [197, 503] on input "Estou ciente e quero criar o carnê assim mesmo" at bounding box center [194, 503] width 10 height 10
checkbox input "true"
click at [815, 549] on button "Criar" at bounding box center [819, 542] width 42 height 24
